Goal: Information Seeking & Learning: Compare options

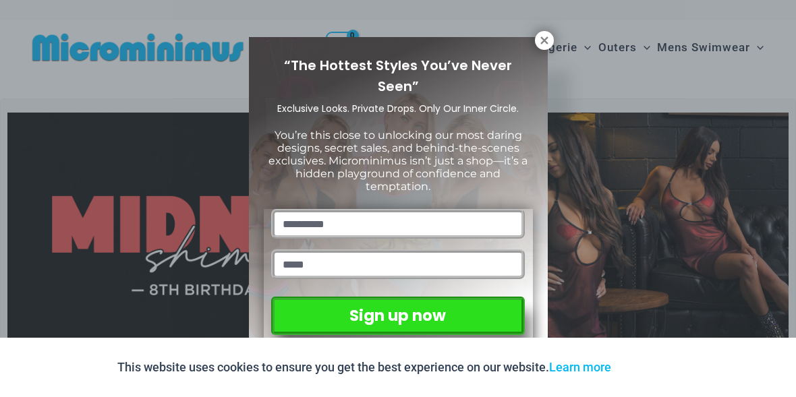
click at [540, 40] on icon at bounding box center [544, 40] width 12 height 12
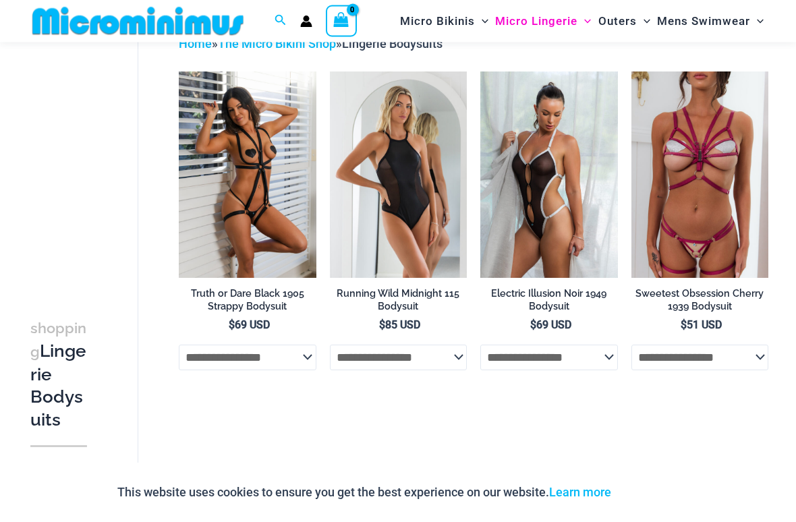
scroll to position [78, 0]
click at [631, 71] on img at bounding box center [631, 71] width 0 height 0
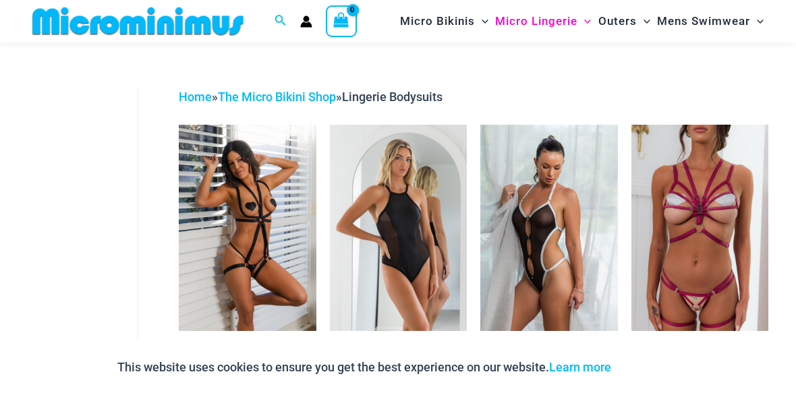
scroll to position [0, 0]
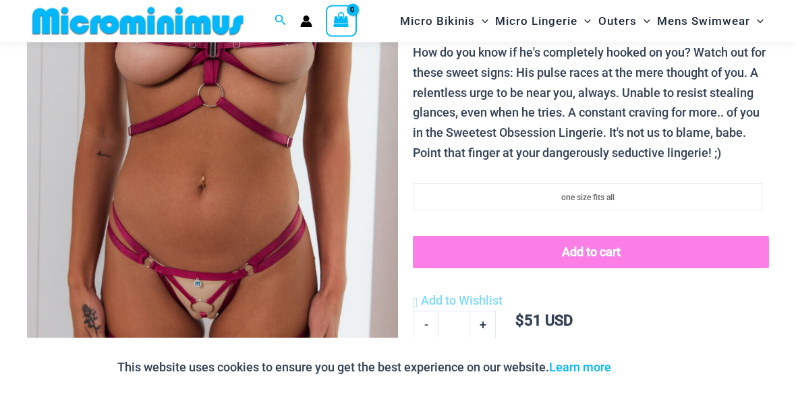
scroll to position [234, 0]
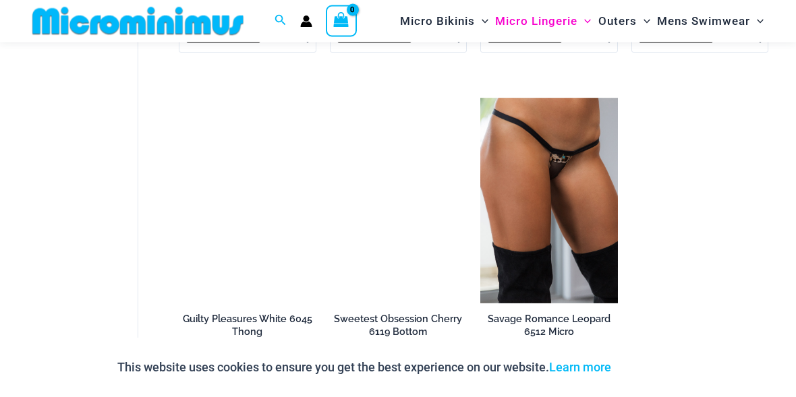
scroll to position [1076, 0]
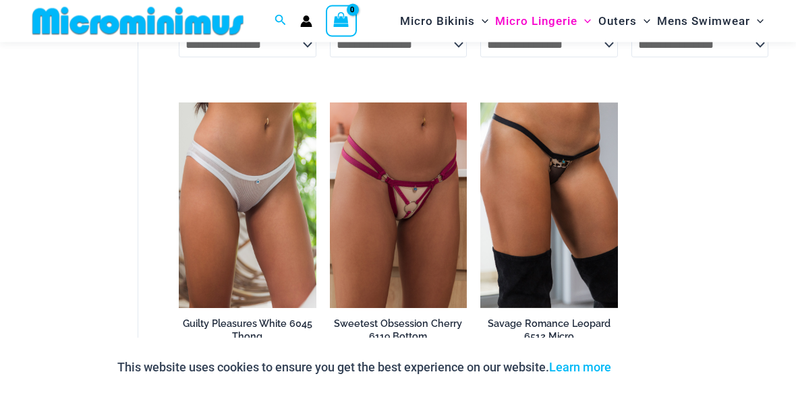
click at [16, 386] on div "This website uses cookies to ensure you get the best experience on our website.…" at bounding box center [398, 367] width 796 height 59
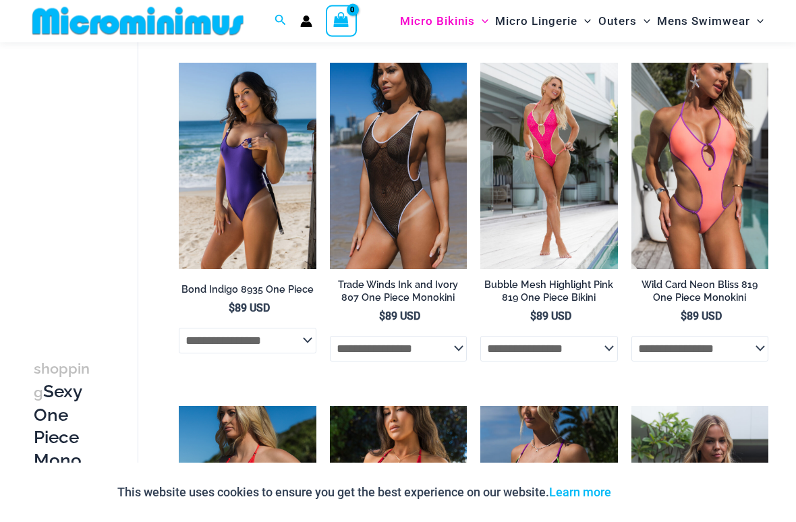
scroll to position [87, 0]
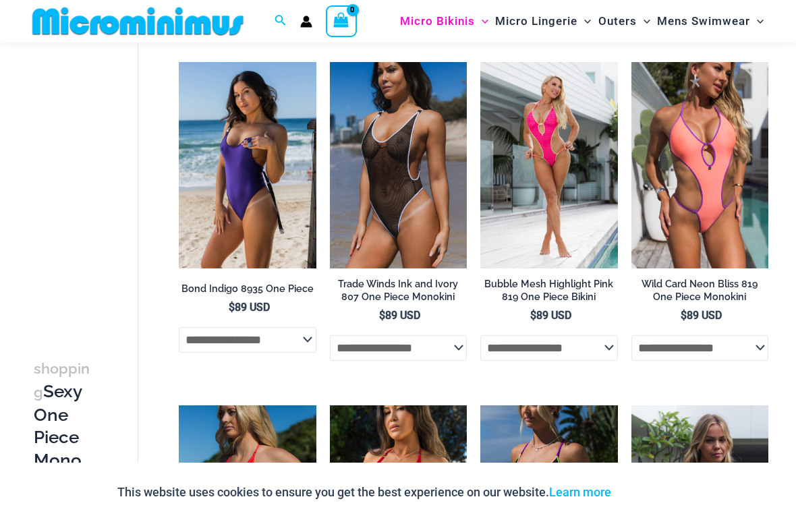
click at [179, 62] on img at bounding box center [179, 62] width 0 height 0
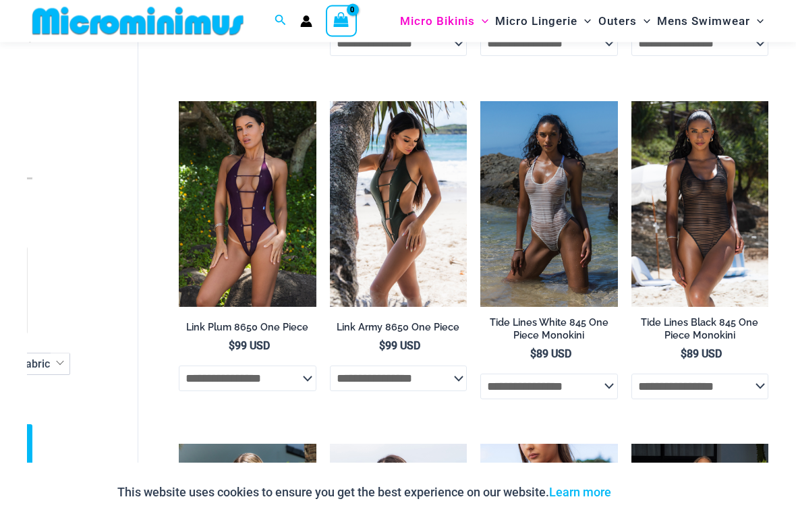
scroll to position [1078, 0]
click at [330, 101] on img at bounding box center [330, 101] width 0 height 0
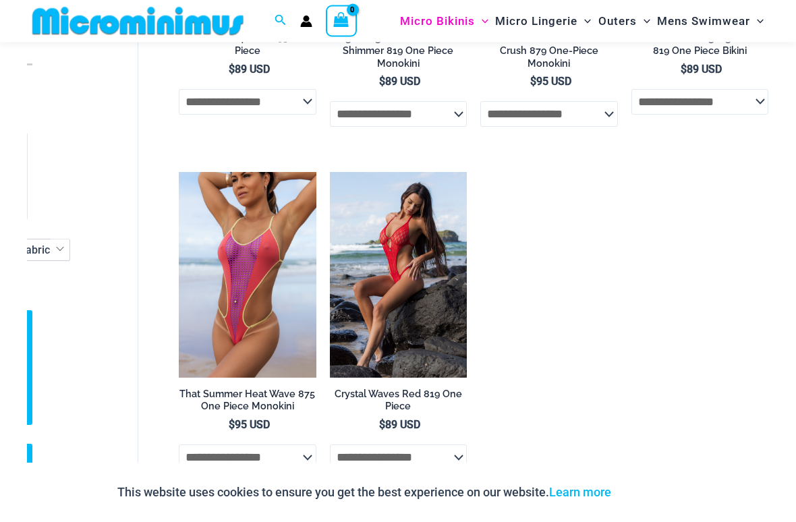
scroll to position [1706, 0]
click at [330, 171] on img at bounding box center [330, 171] width 0 height 0
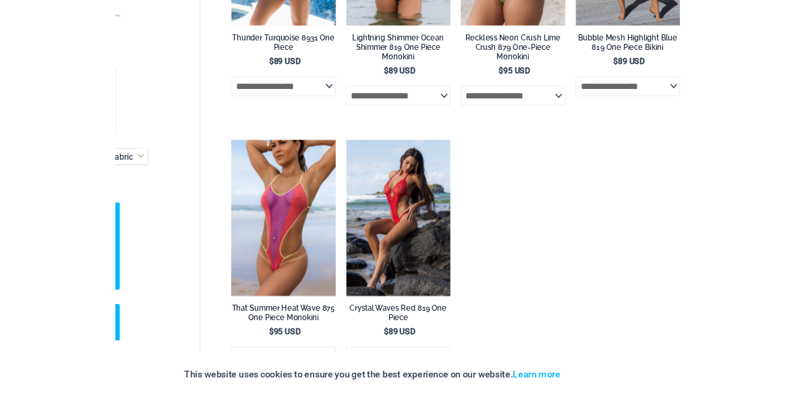
scroll to position [1776, 0]
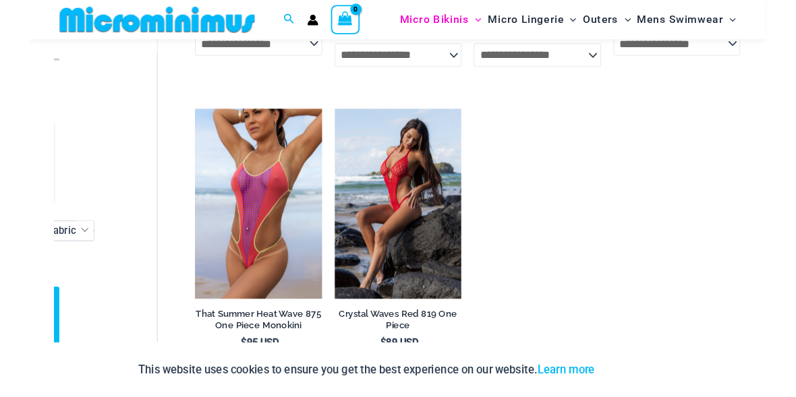
scroll to position [1791, 0]
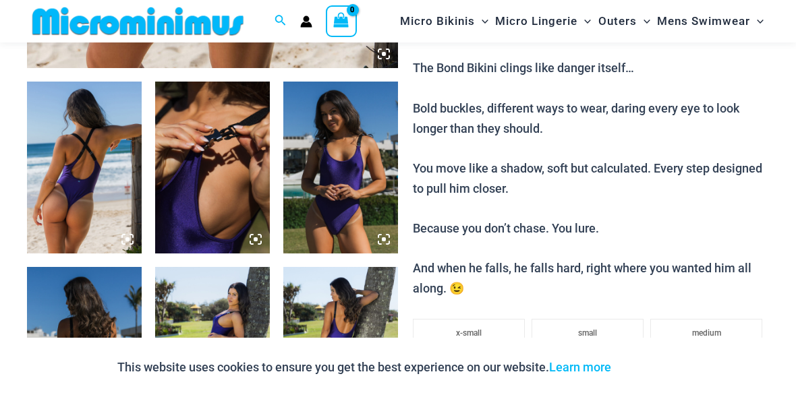
scroll to position [564, 0]
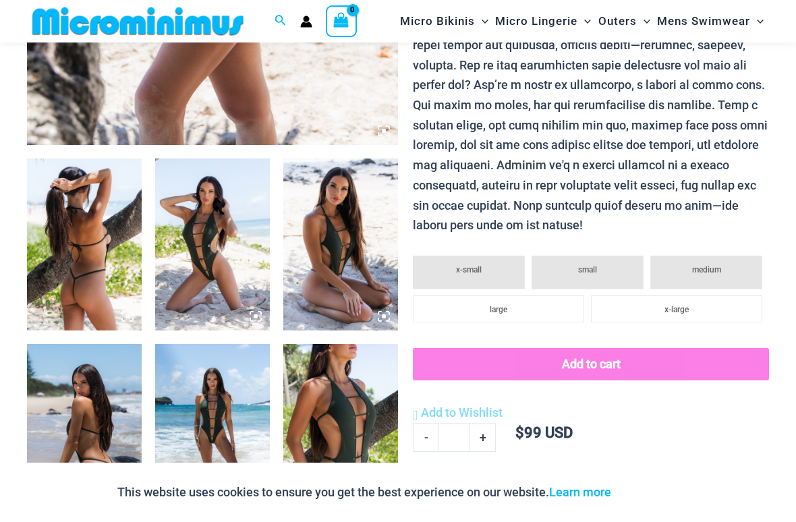
scroll to position [507, 0]
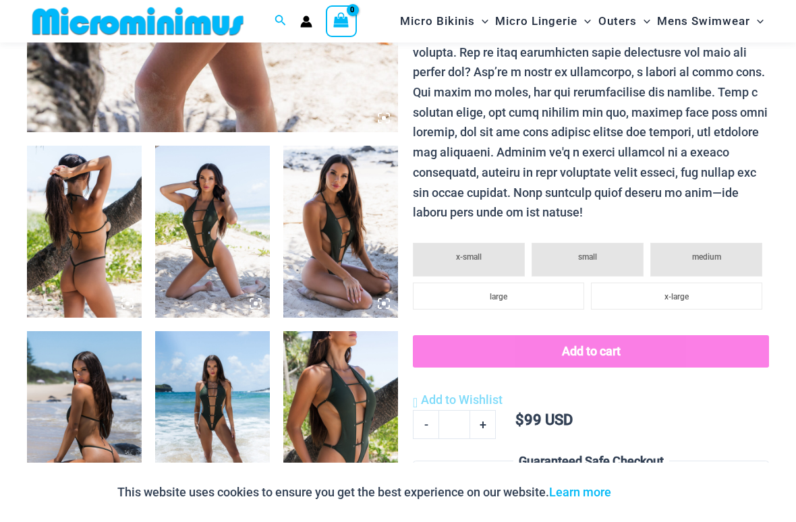
click at [193, 251] on img at bounding box center [212, 232] width 115 height 172
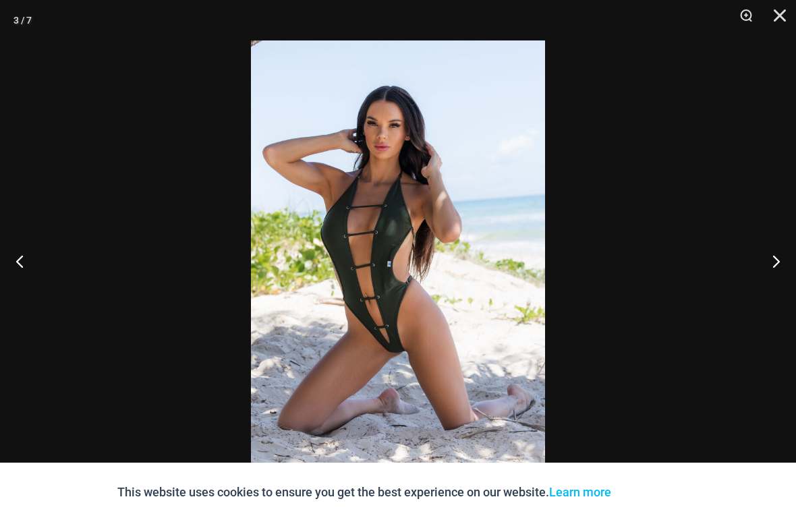
click at [776, 269] on button "Next" at bounding box center [770, 260] width 51 height 67
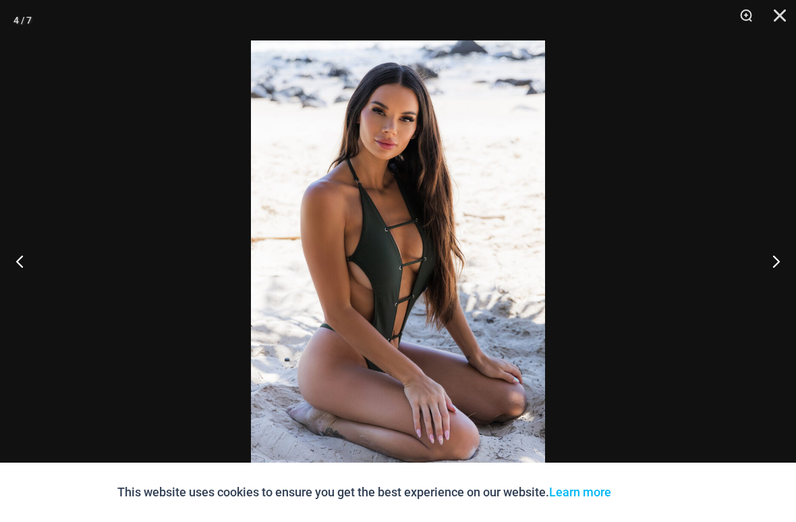
click at [772, 262] on button "Next" at bounding box center [770, 260] width 51 height 67
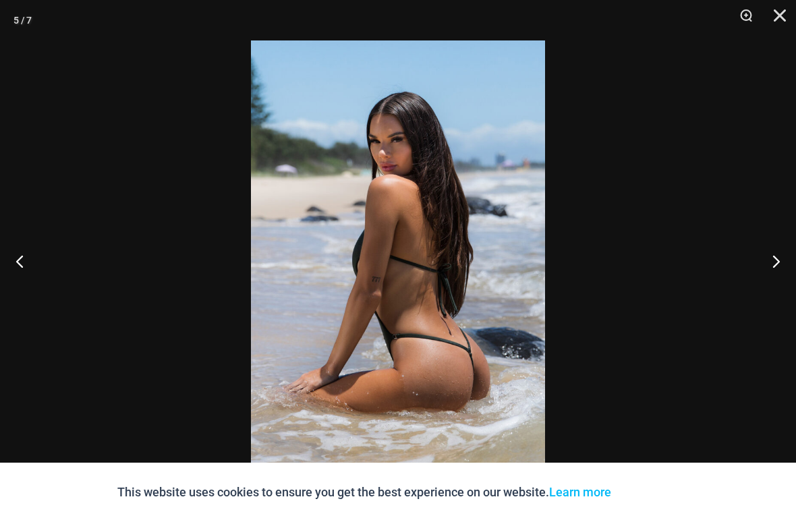
click at [768, 266] on button "Next" at bounding box center [770, 260] width 51 height 67
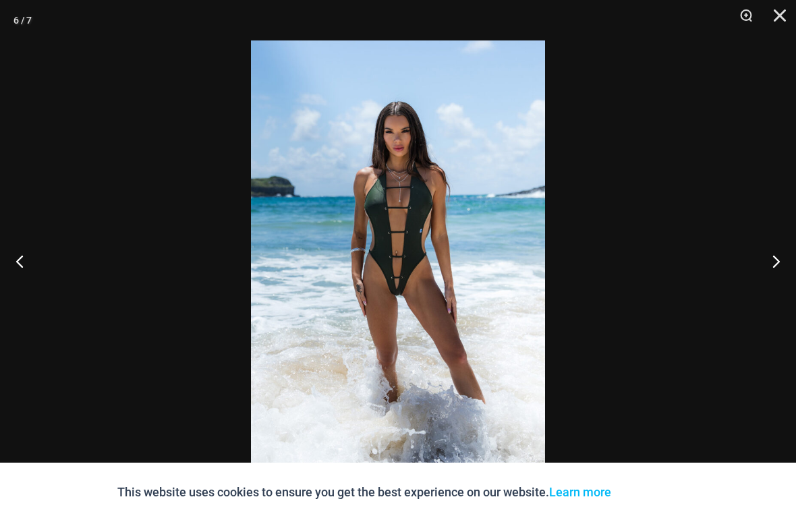
click at [776, 262] on button "Next" at bounding box center [770, 260] width 51 height 67
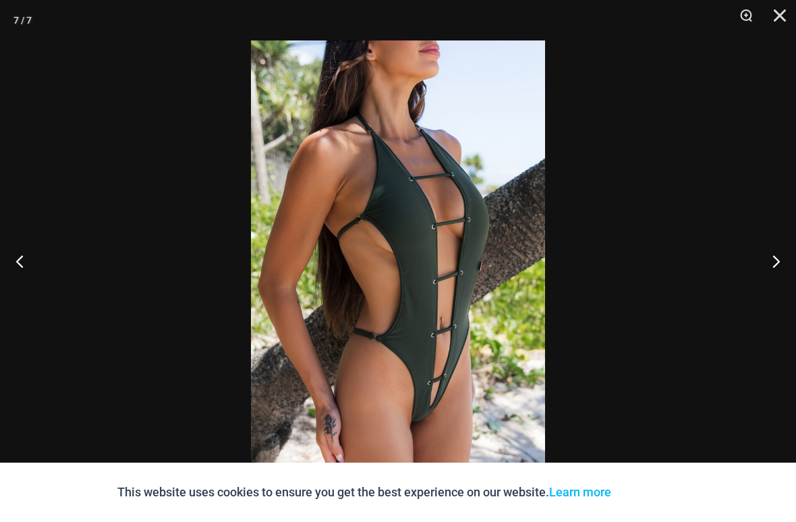
click at [776, 266] on button "Next" at bounding box center [770, 260] width 51 height 67
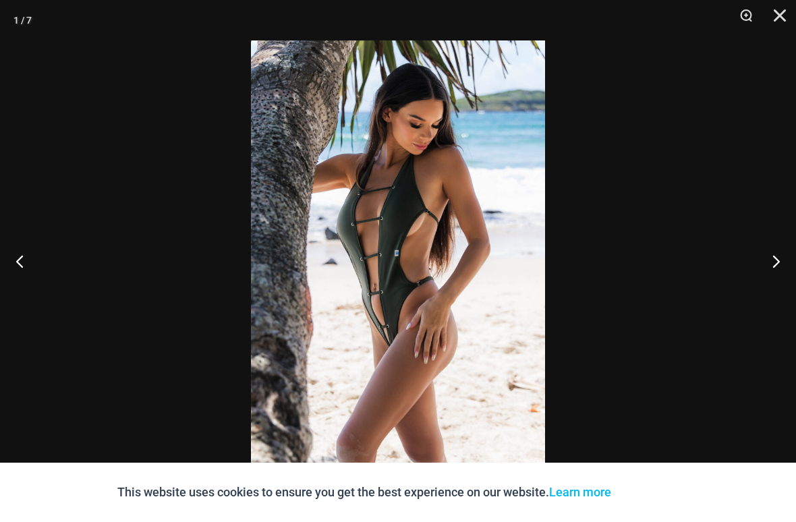
click at [779, 260] on button "Next" at bounding box center [770, 260] width 51 height 67
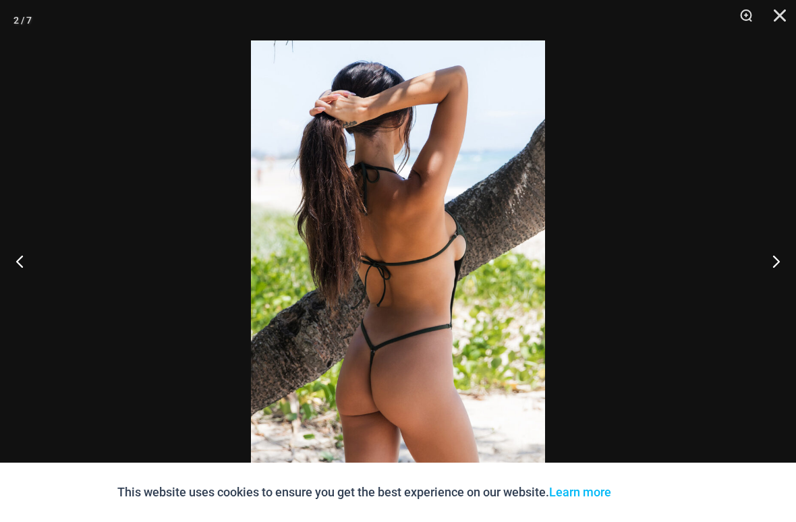
click at [774, 262] on button "Next" at bounding box center [770, 260] width 51 height 67
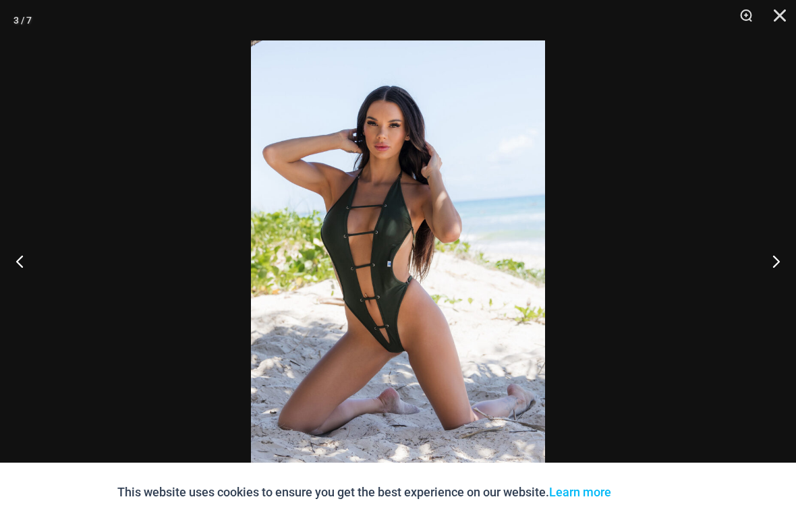
click at [781, 274] on button "Next" at bounding box center [770, 260] width 51 height 67
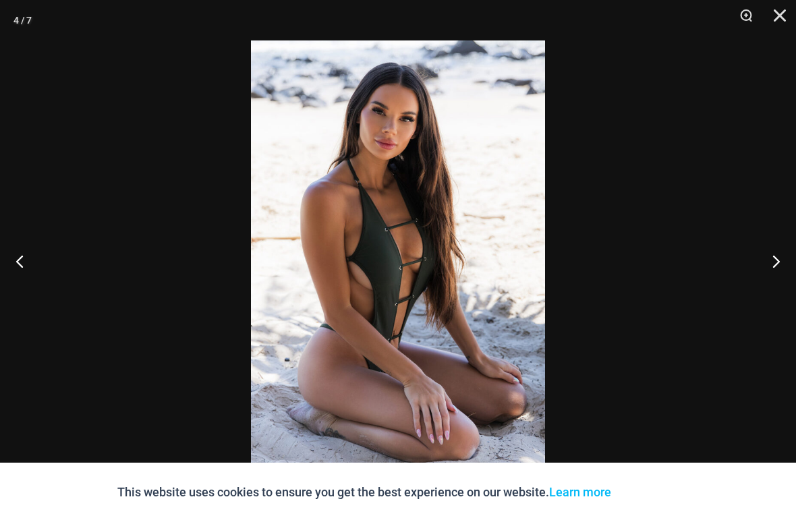
click at [782, 273] on button "Next" at bounding box center [770, 260] width 51 height 67
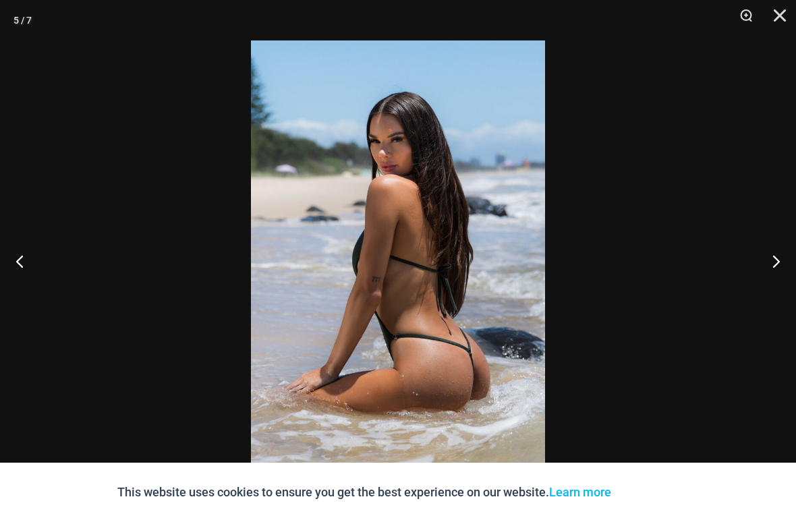
click at [784, 9] on button "Close" at bounding box center [775, 20] width 34 height 40
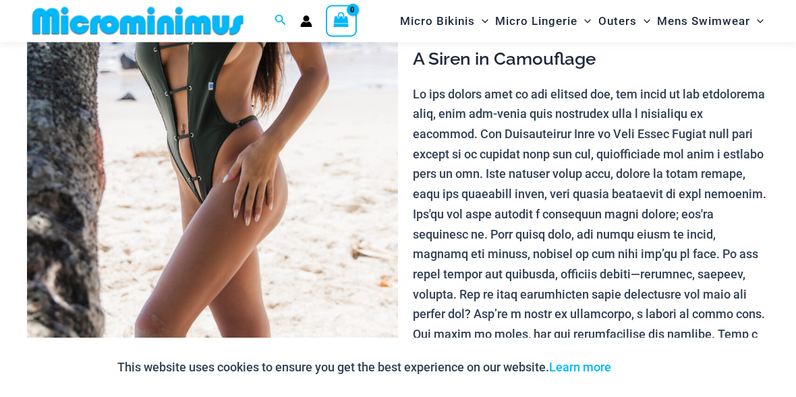
scroll to position [254, 0]
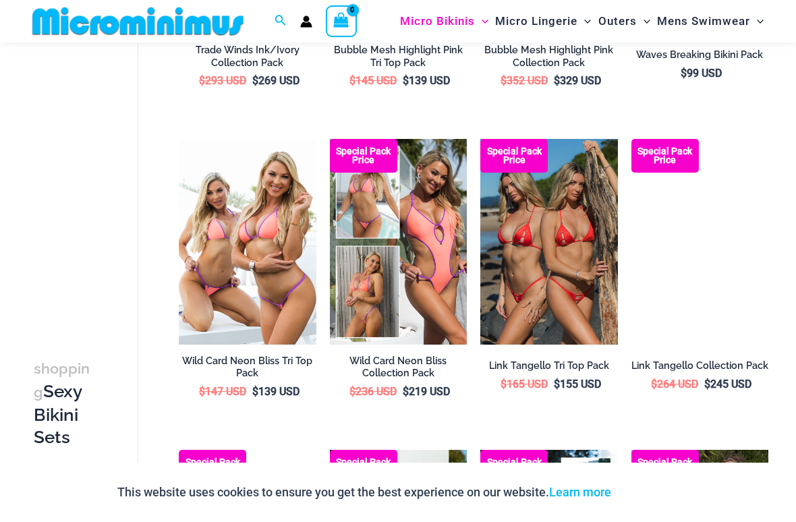
scroll to position [671, 0]
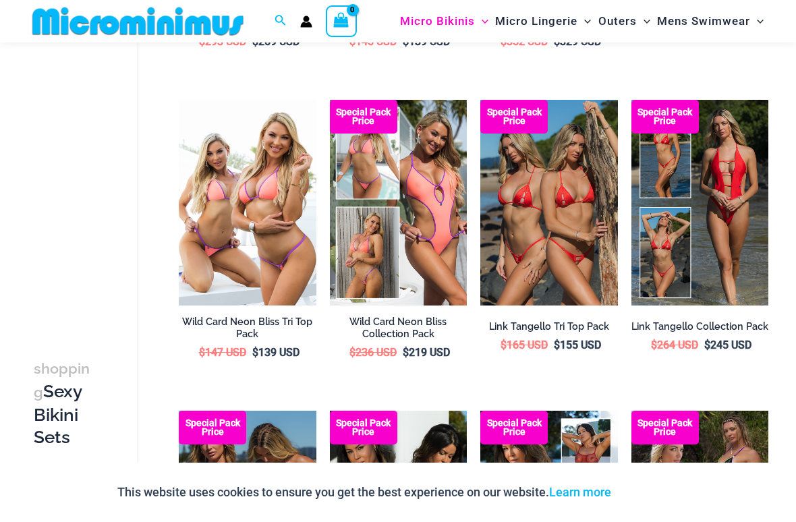
click at [480, 100] on img at bounding box center [480, 100] width 0 height 0
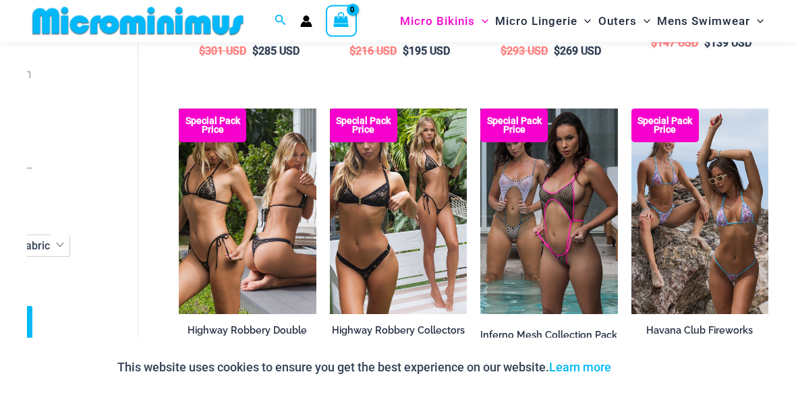
scroll to position [1566, 0]
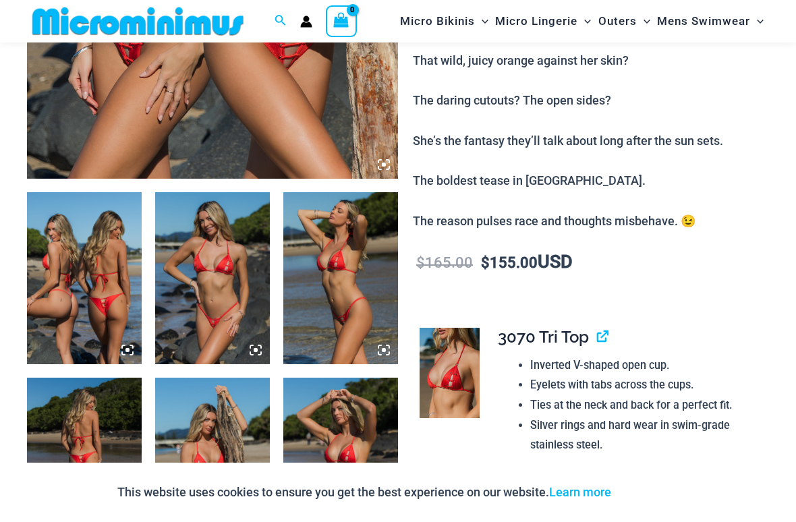
scroll to position [503, 0]
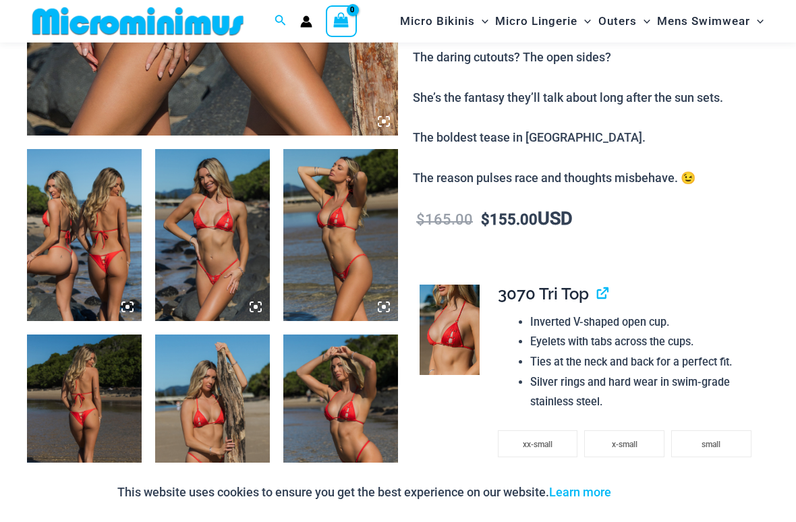
click at [199, 284] on img at bounding box center [212, 235] width 115 height 172
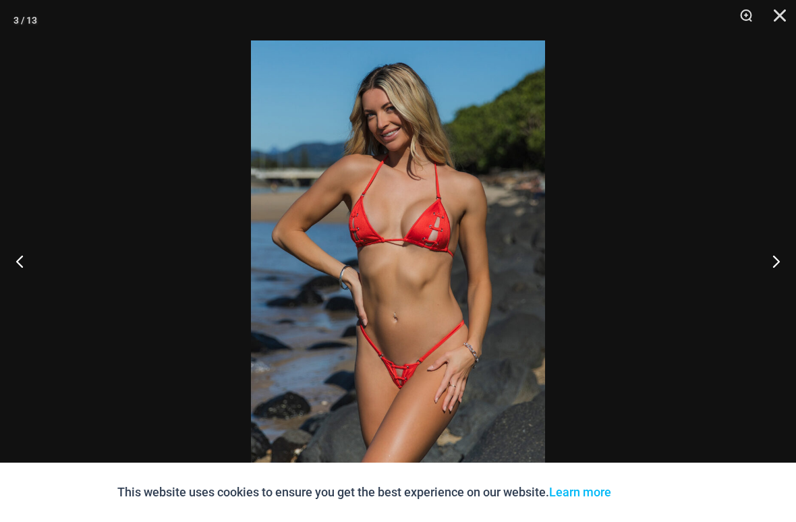
click at [777, 264] on button "Next" at bounding box center [770, 260] width 51 height 67
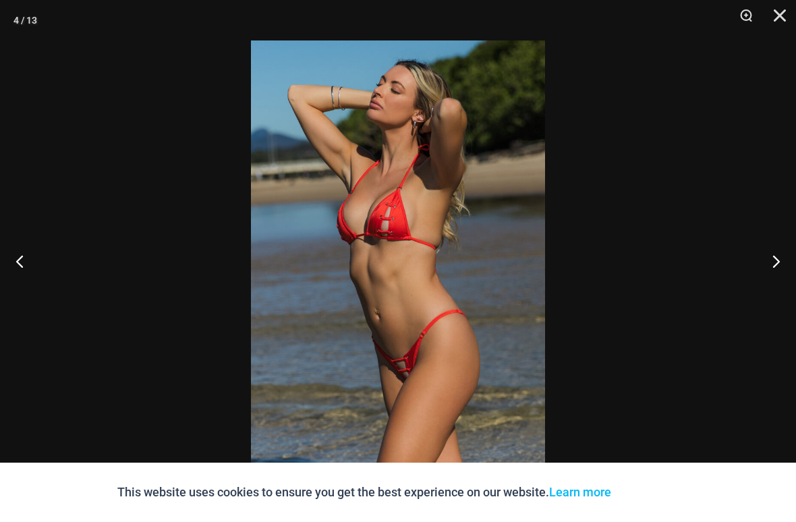
click at [766, 264] on button "Next" at bounding box center [770, 260] width 51 height 67
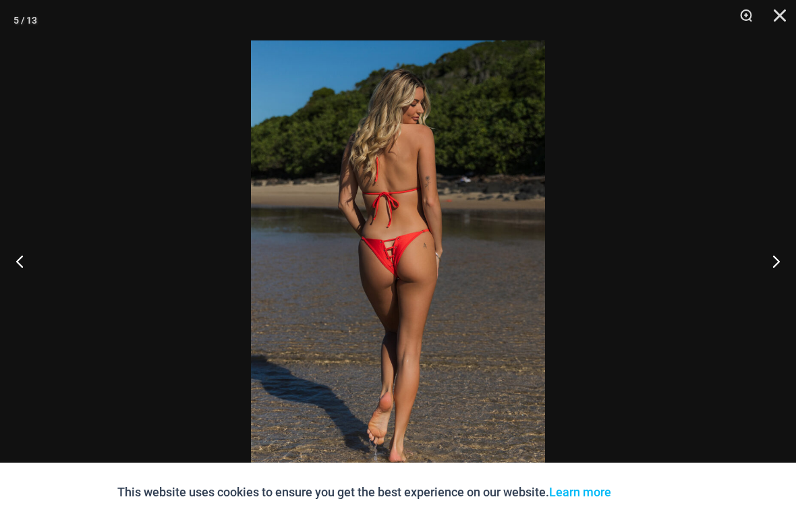
click at [763, 266] on button "Next" at bounding box center [770, 260] width 51 height 67
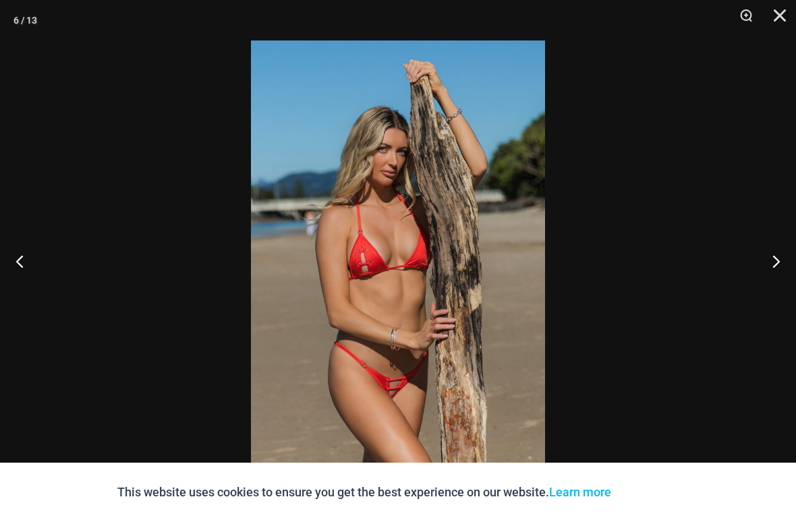
click at [769, 263] on button "Next" at bounding box center [770, 260] width 51 height 67
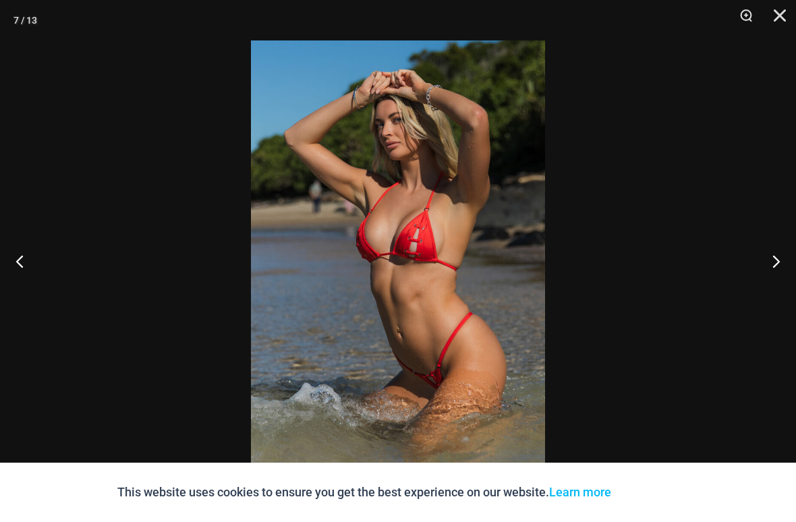
click at [766, 268] on button "Next" at bounding box center [770, 260] width 51 height 67
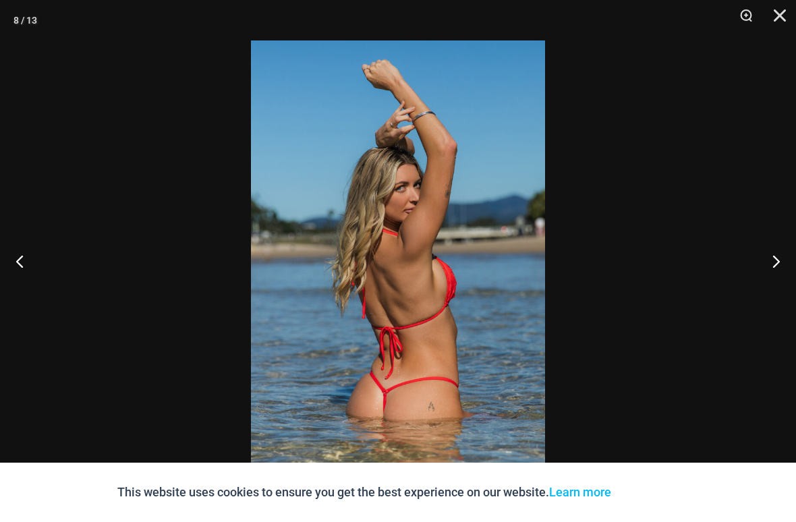
click at [769, 266] on button "Next" at bounding box center [770, 260] width 51 height 67
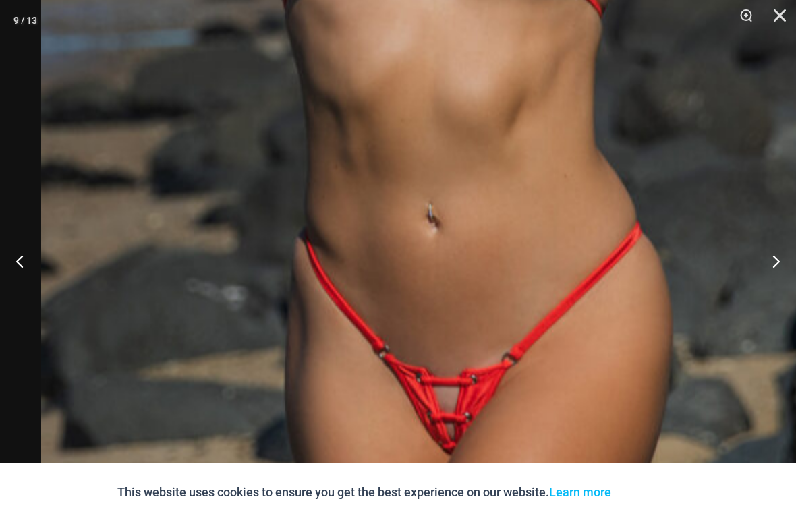
click at [775, 259] on button "Next" at bounding box center [770, 260] width 51 height 67
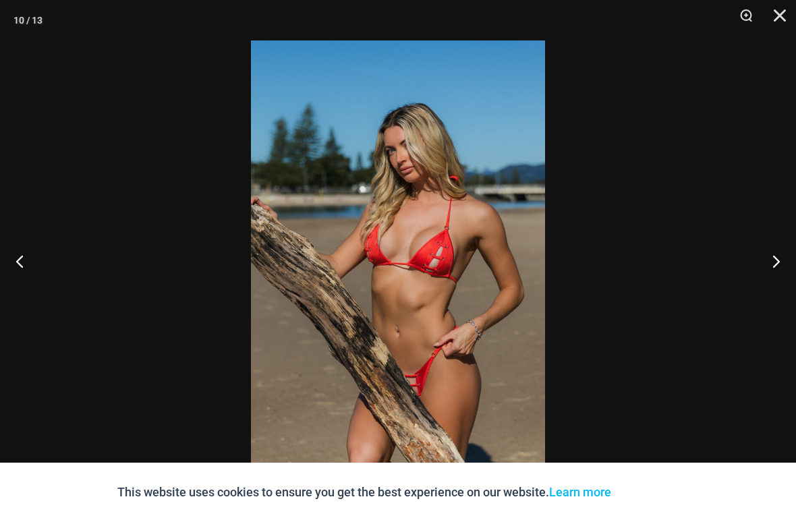
click at [776, 264] on button "Next" at bounding box center [770, 260] width 51 height 67
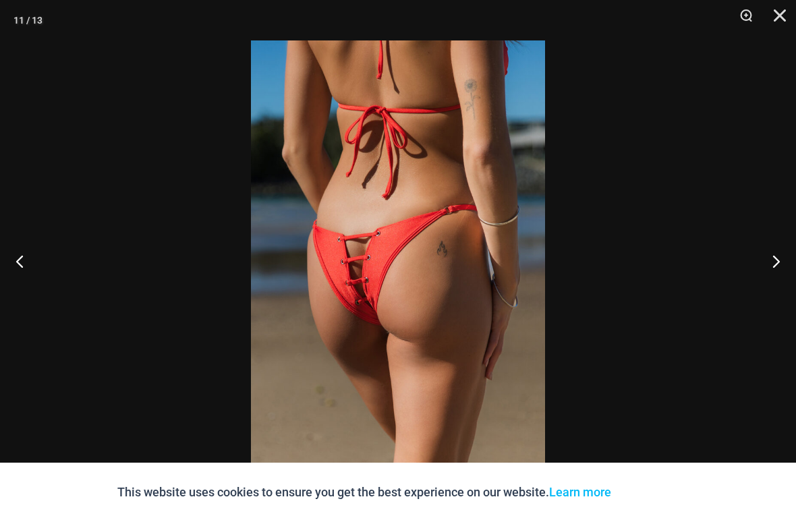
click at [780, 262] on button "Next" at bounding box center [770, 260] width 51 height 67
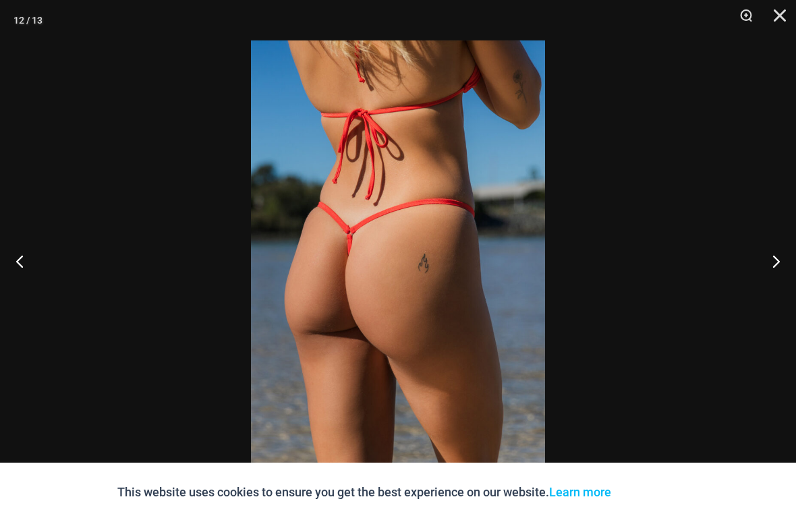
click at [780, 262] on button "Next" at bounding box center [770, 260] width 51 height 67
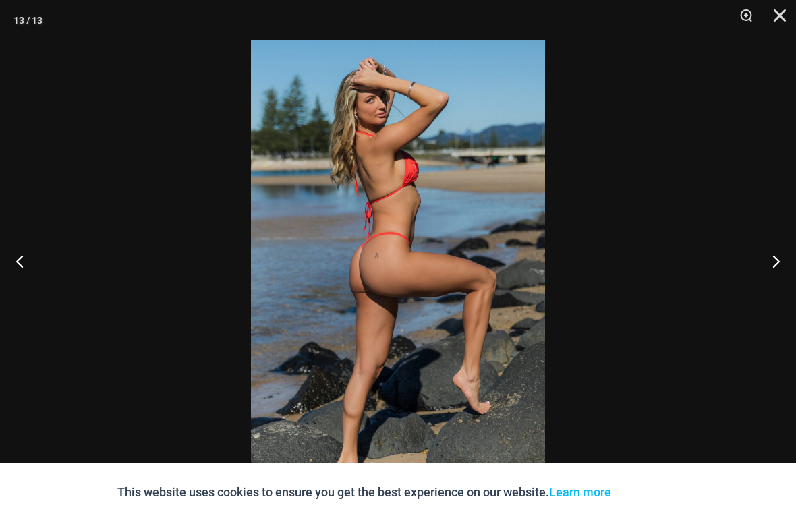
click at [779, 262] on button "Next" at bounding box center [770, 260] width 51 height 67
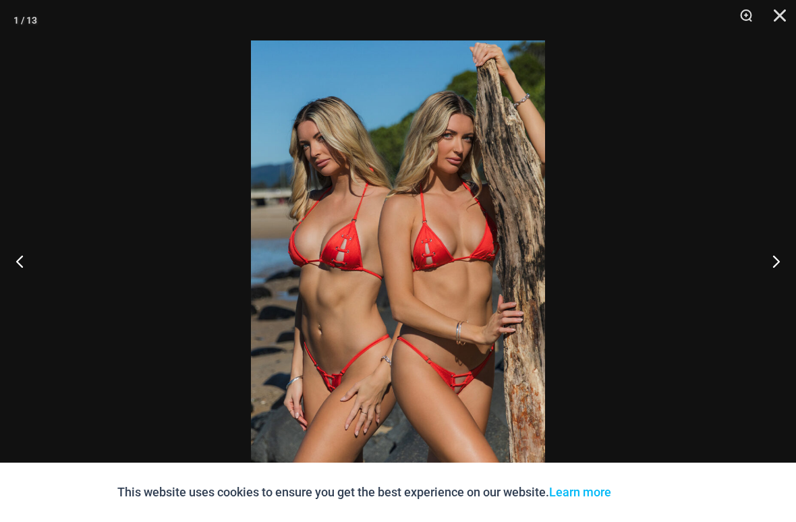
click at [776, 266] on button "Next" at bounding box center [770, 260] width 51 height 67
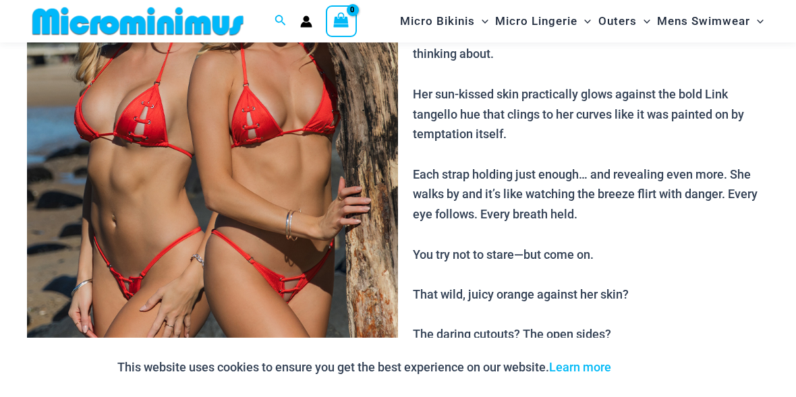
scroll to position [217, 0]
